Goal: Task Accomplishment & Management: Manage account settings

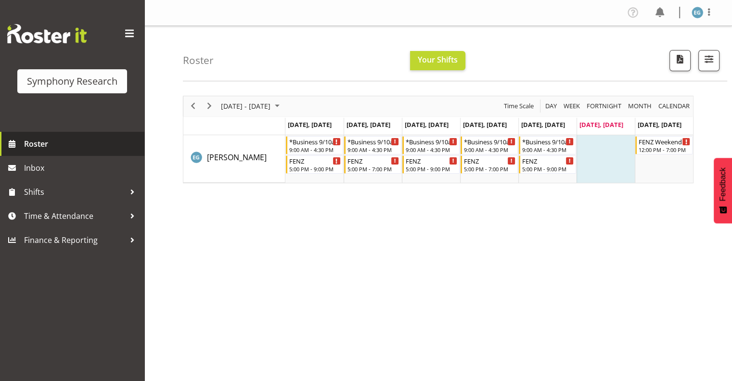
click at [38, 141] on span "Roster" at bounding box center [81, 144] width 115 height 14
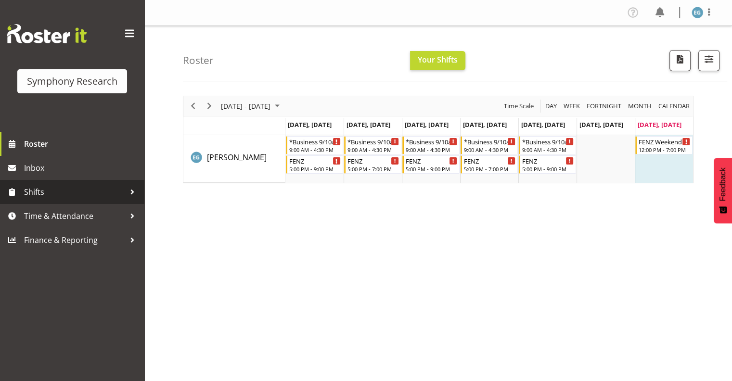
click at [36, 191] on span "Shifts" at bounding box center [74, 192] width 101 height 14
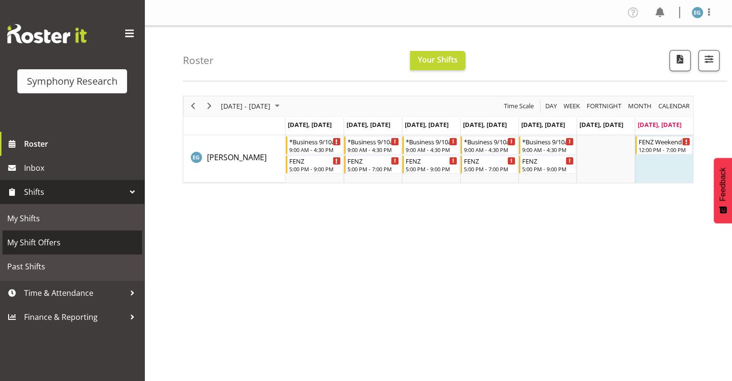
click at [52, 242] on span "My Shift Offers" at bounding box center [72, 242] width 130 height 14
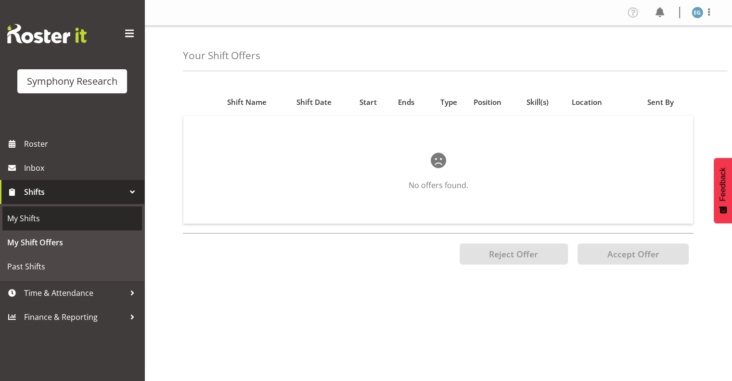
click at [37, 218] on span "My Shifts" at bounding box center [72, 218] width 130 height 14
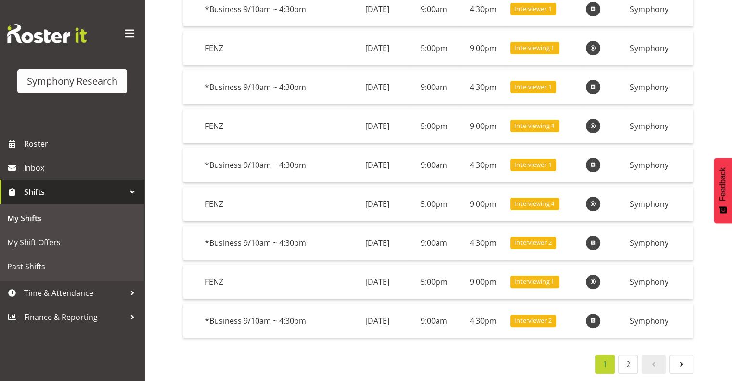
scroll to position [177, 0]
click at [629, 355] on link "2" at bounding box center [627, 364] width 19 height 19
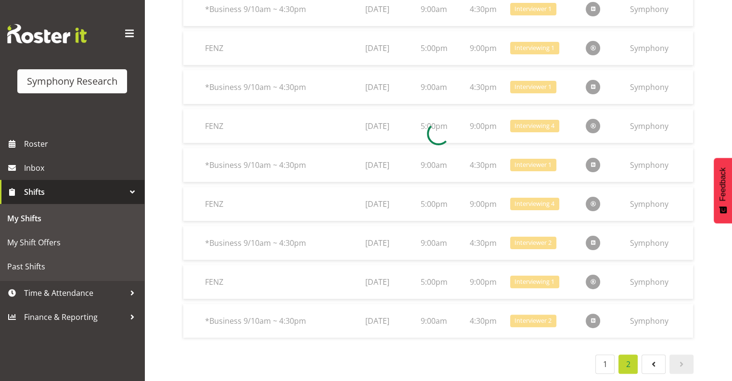
scroll to position [100, 0]
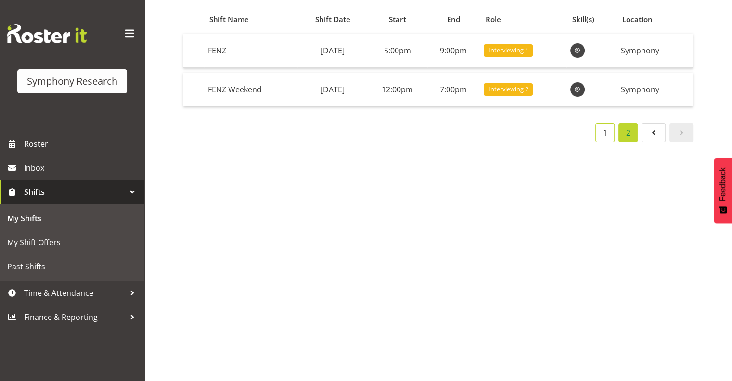
click at [605, 123] on link "1" at bounding box center [604, 132] width 19 height 19
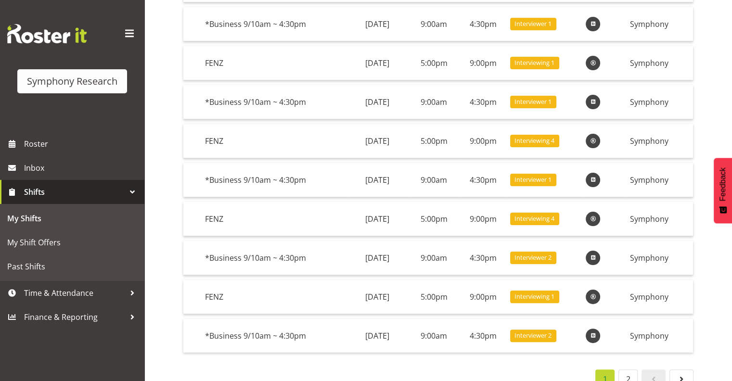
scroll to position [177, 0]
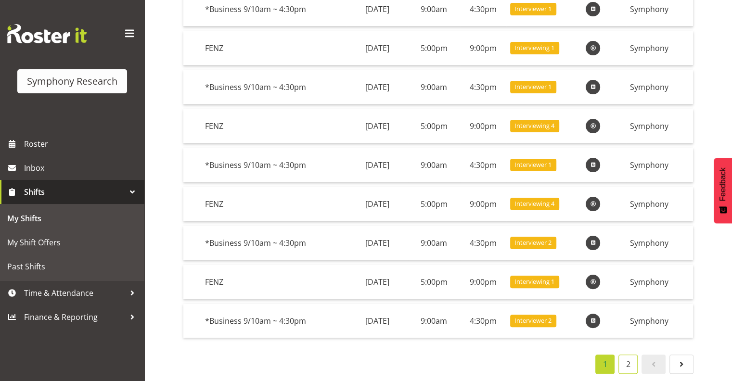
click at [630, 356] on link "2" at bounding box center [627, 364] width 19 height 19
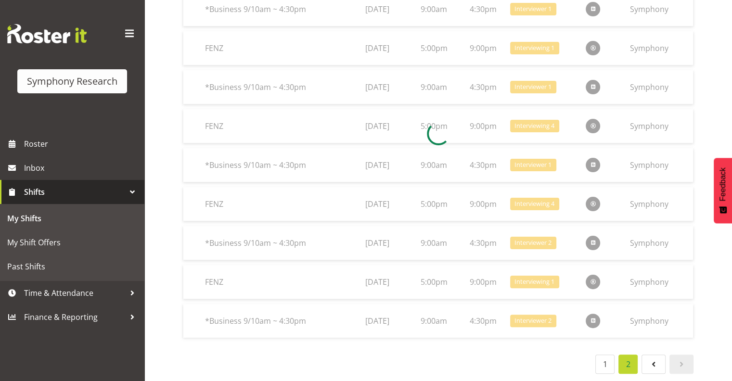
scroll to position [100, 0]
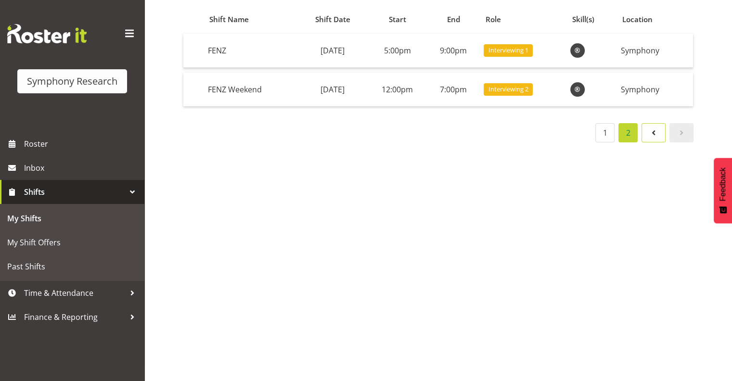
click at [652, 127] on span at bounding box center [654, 133] width 12 height 12
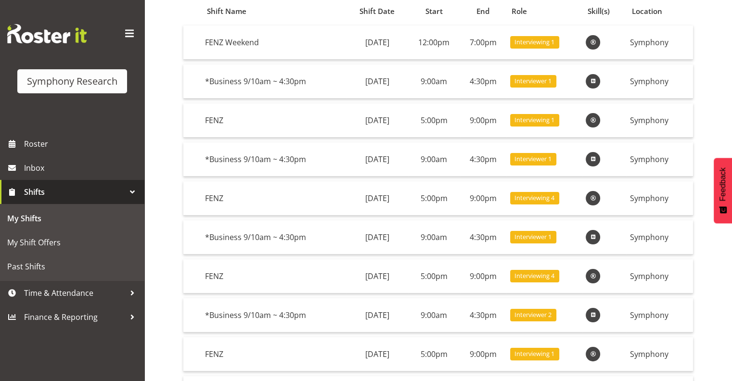
scroll to position [177, 0]
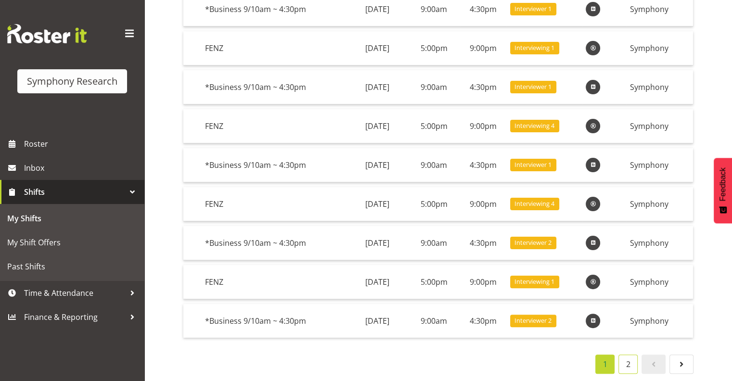
click at [627, 355] on link "2" at bounding box center [627, 364] width 19 height 19
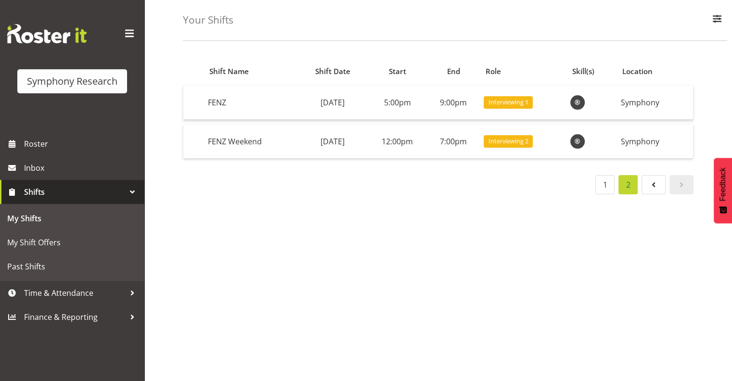
scroll to position [0, 0]
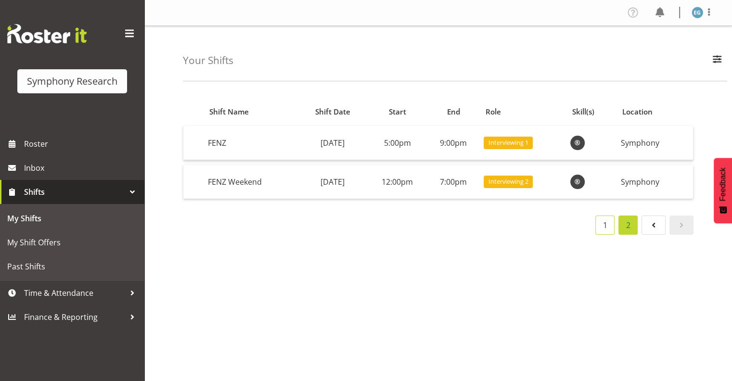
click at [606, 221] on link "1" at bounding box center [604, 225] width 19 height 19
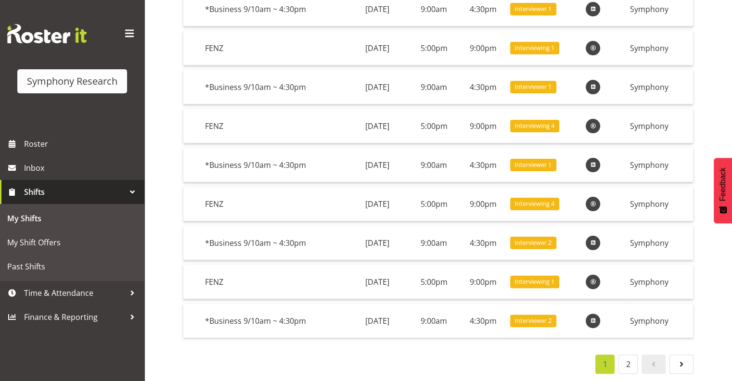
scroll to position [177, 0]
click at [629, 355] on link "2" at bounding box center [627, 364] width 19 height 19
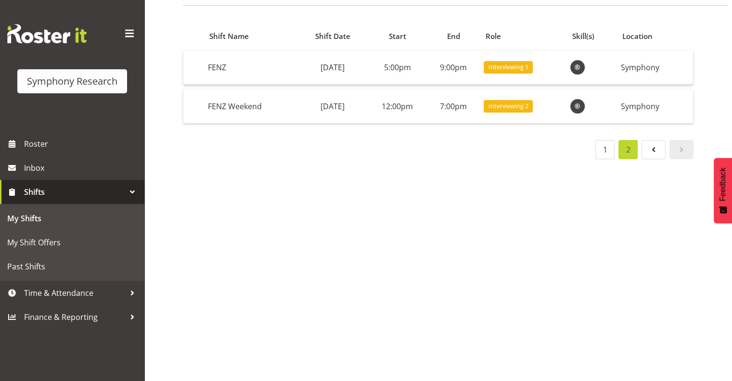
scroll to position [0, 0]
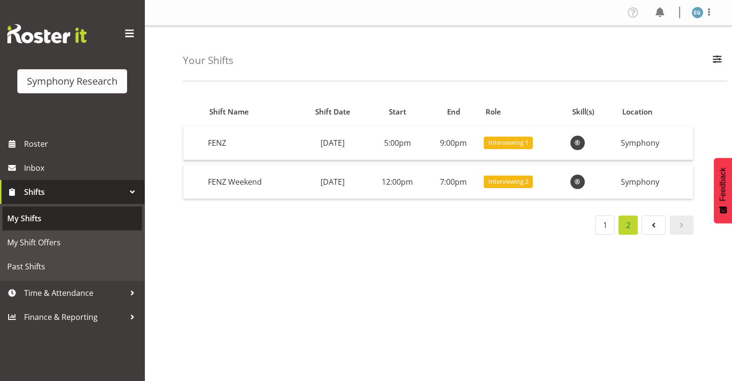
click at [34, 219] on span "My Shifts" at bounding box center [72, 218] width 130 height 14
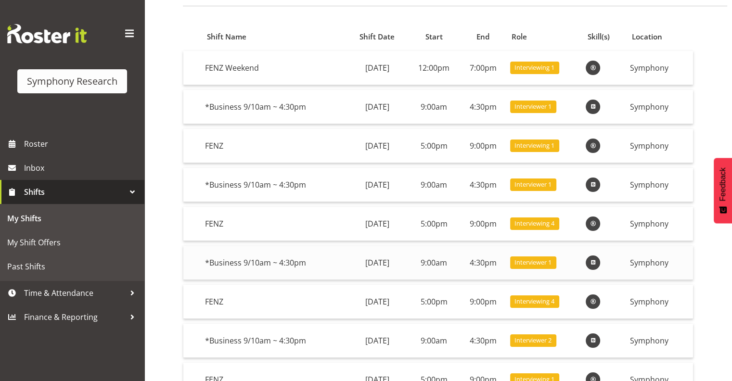
scroll to position [75, 0]
click at [81, 291] on span "Time & Attendance" at bounding box center [74, 293] width 101 height 14
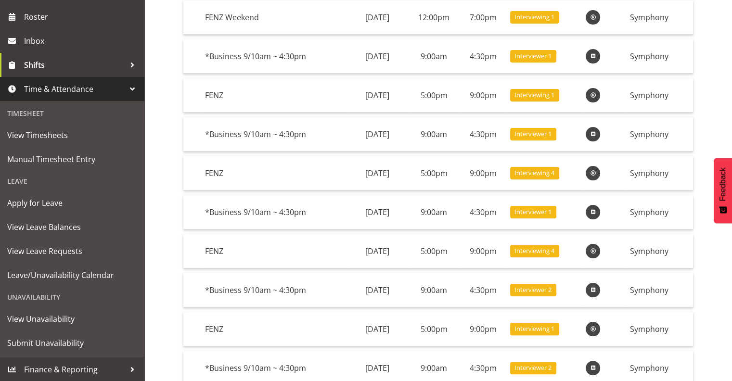
scroll to position [177, 0]
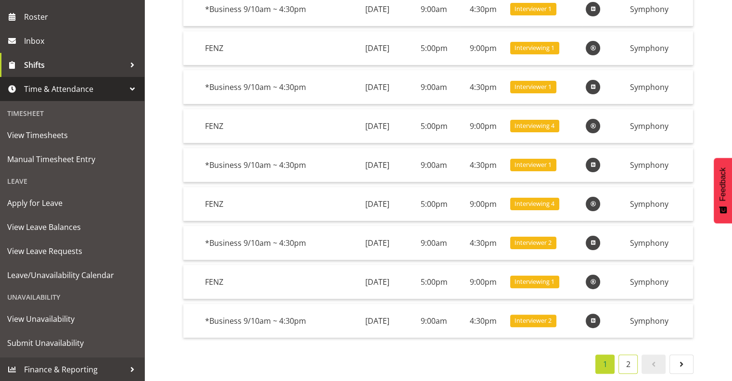
click at [626, 356] on link "2" at bounding box center [627, 364] width 19 height 19
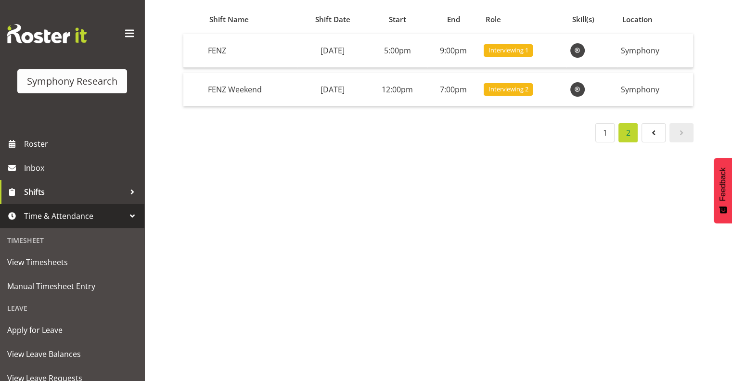
scroll to position [127, 0]
